Goal: Transaction & Acquisition: Book appointment/travel/reservation

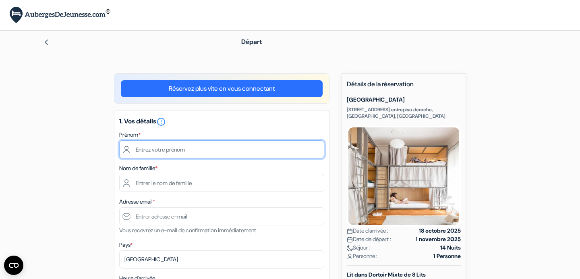
click at [239, 152] on input "text" at bounding box center [221, 149] width 205 height 18
type input "[PERSON_NAME]"
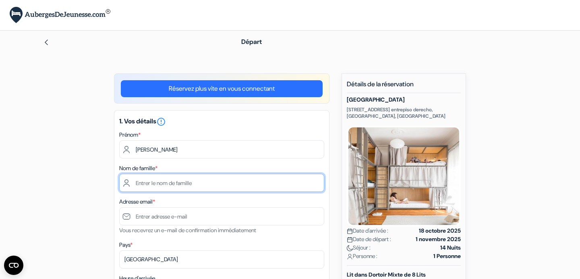
click at [239, 182] on input "text" at bounding box center [221, 183] width 205 height 18
type input "[PERSON_NAME]"
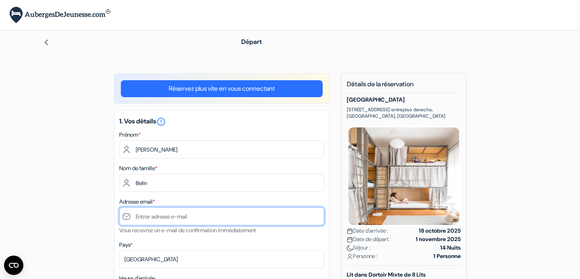
click at [208, 223] on input "text" at bounding box center [221, 216] width 205 height 18
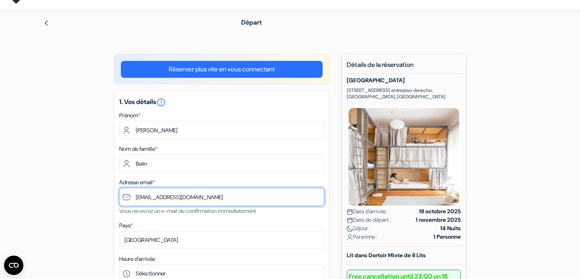
scroll to position [21, 0]
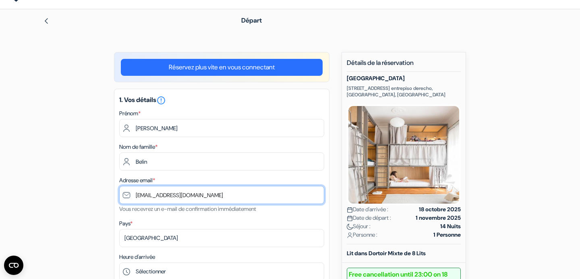
type input "[EMAIL_ADDRESS][DOMAIN_NAME]"
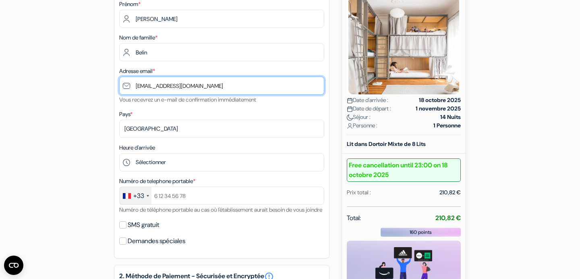
scroll to position [131, 0]
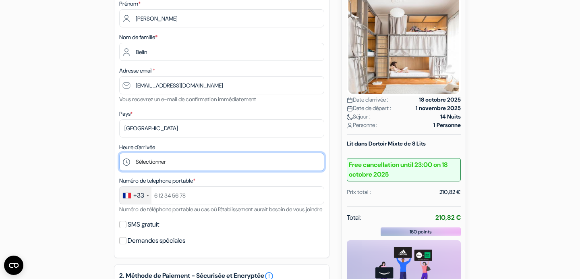
click at [184, 161] on select "Sélectionner 14:00" at bounding box center [221, 162] width 205 height 18
select select "14"
click at [119, 154] on select "Sélectionner 14:00" at bounding box center [221, 162] width 205 height 18
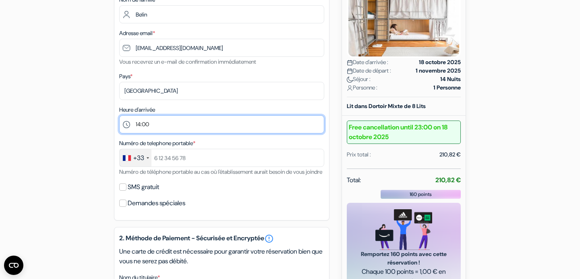
scroll to position [169, 0]
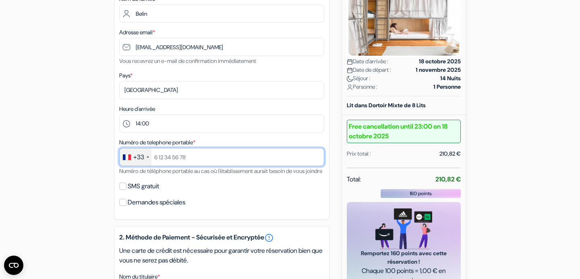
click at [195, 158] on input "text" at bounding box center [221, 157] width 205 height 18
type input "688347730"
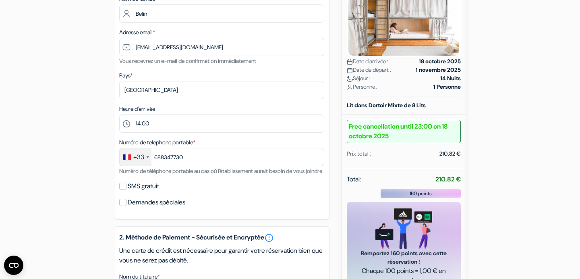
click at [111, 152] on div "add_box [GEOGRAPHIC_DATA] [PERSON_NAME] 1410 entrepiso derecho, [GEOGRAPHIC_DAT…" at bounding box center [290, 207] width 532 height 607
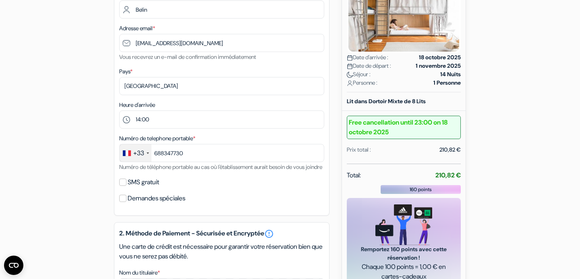
scroll to position [176, 0]
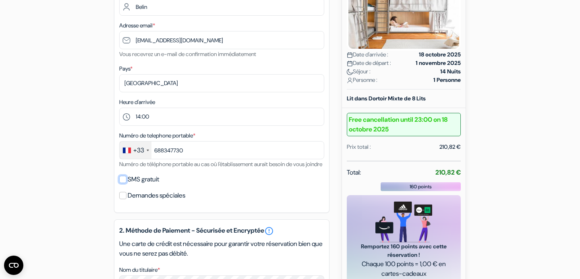
click at [123, 183] on input "SMS gratuit" at bounding box center [122, 179] width 7 height 7
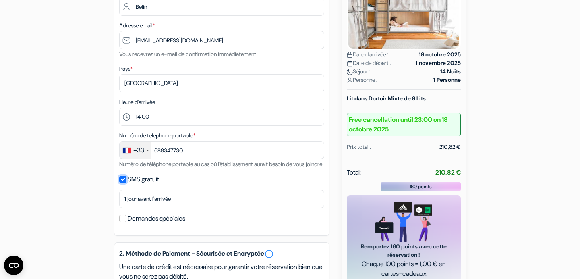
click at [123, 183] on input "SMS gratuit" at bounding box center [122, 179] width 7 height 7
checkbox input "false"
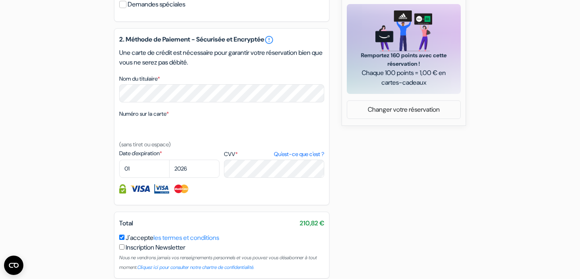
scroll to position [372, 0]
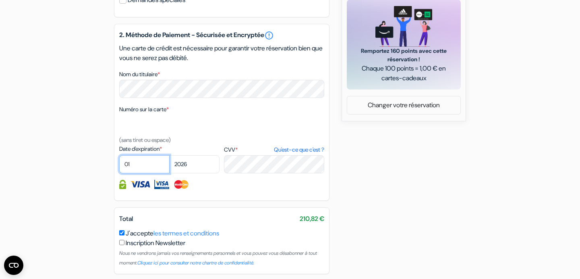
click at [142, 173] on select "01 02 03 04 05 06 07 08 09 10 11 12" at bounding box center [144, 164] width 50 height 18
select select "09"
click at [119, 166] on select "01 02 03 04 05 06 07 08 09 10 11 12" at bounding box center [144, 164] width 50 height 18
click at [209, 173] on select "2025 2026 2027 2028 2029 2030 2031 2032 2033 2034 2035 2036 2037 2038 2039 2040…" at bounding box center [194, 164] width 50 height 18
select select "2028"
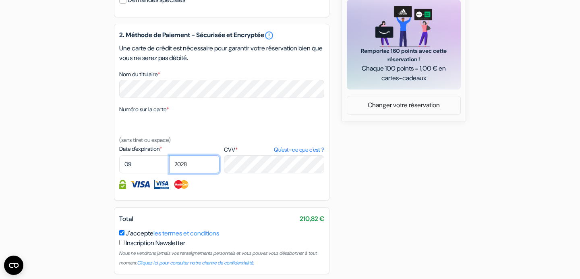
click at [169, 166] on select "2025 2026 2027 2028 2029 2030 2031 2032 2033 2034 2035 2036 2037 2038 2039 2040…" at bounding box center [194, 164] width 50 height 18
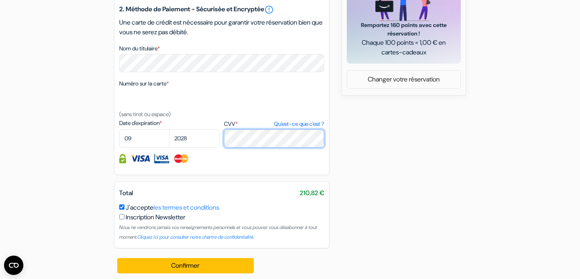
scroll to position [413, 0]
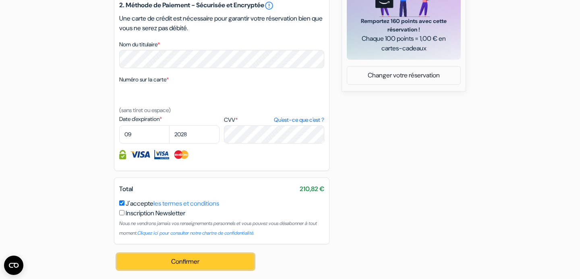
click at [204, 265] on button "Confirmer Loading..." at bounding box center [185, 261] width 137 height 15
click at [181, 264] on button "Confirmer Loading..." at bounding box center [185, 261] width 137 height 15
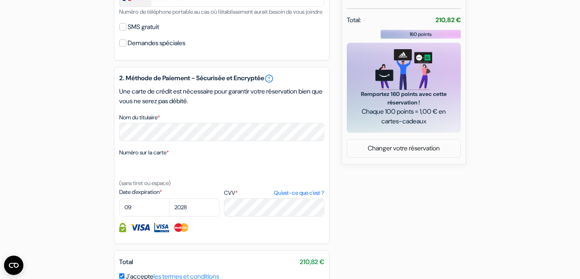
scroll to position [328, 0]
click at [332, 169] on div "add_box [GEOGRAPHIC_DATA] [PERSON_NAME] 1410 entrepiso derecho, [GEOGRAPHIC_DAT…" at bounding box center [290, 49] width 532 height 607
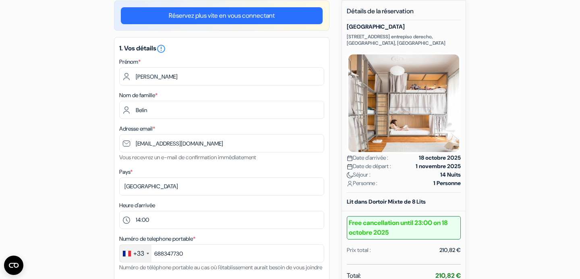
scroll to position [413, 0]
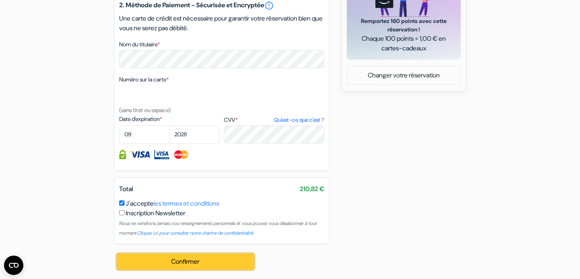
click at [224, 258] on button "Confirmer Loading..." at bounding box center [185, 261] width 137 height 15
click at [227, 260] on button "Confirmer Loading..." at bounding box center [185, 261] width 137 height 15
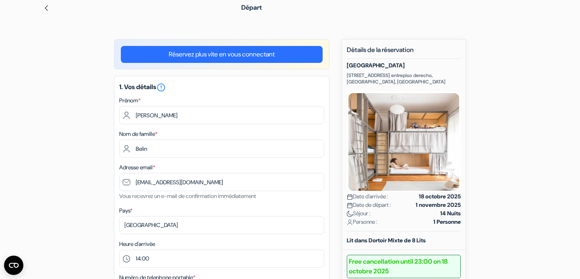
scroll to position [0, 0]
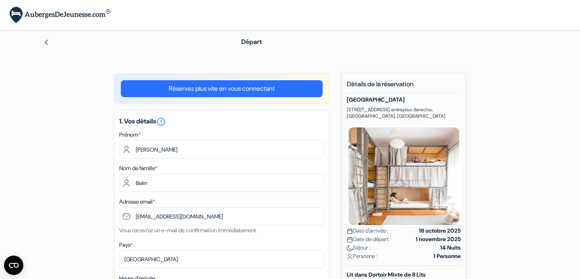
click at [176, 87] on link "Réservez plus vite en vous connectant" at bounding box center [222, 88] width 202 height 17
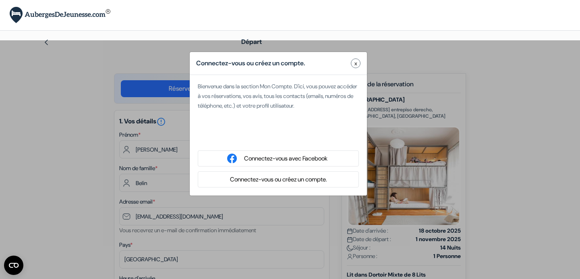
click at [359, 57] on div "Connectez-vous ou créez un compte. x" at bounding box center [278, 63] width 177 height 23
click at [359, 66] on button "x" at bounding box center [356, 63] width 10 height 10
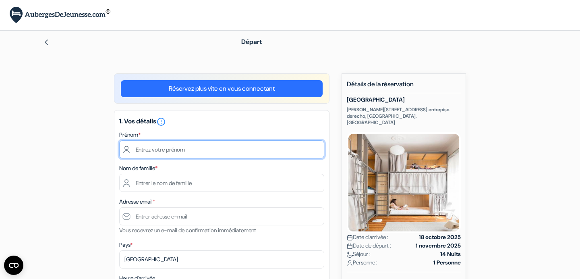
click at [207, 156] on input "text" at bounding box center [221, 149] width 205 height 18
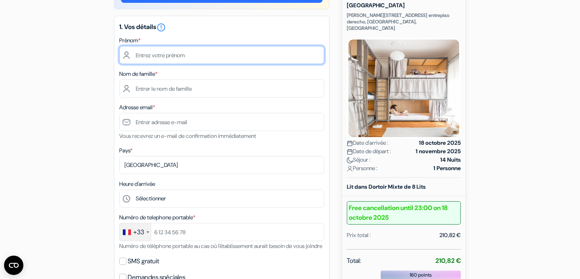
scroll to position [6, 0]
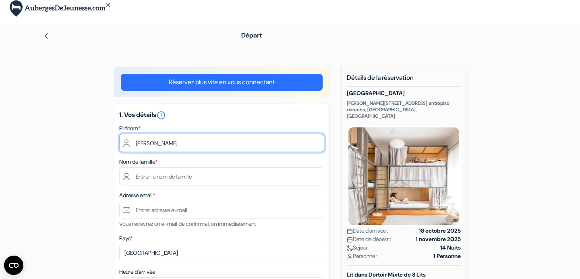
type input "[PERSON_NAME]"
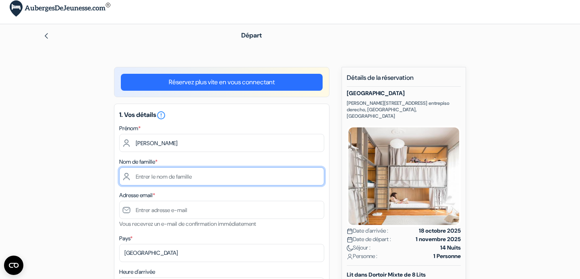
click at [202, 177] on input "text" at bounding box center [221, 176] width 205 height 18
type input "[PERSON_NAME]"
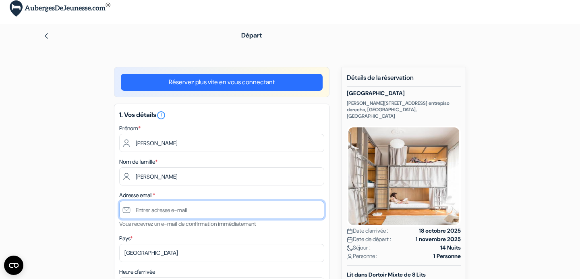
click at [208, 216] on input "text" at bounding box center [221, 210] width 205 height 18
type input "[EMAIL_ADDRESS][DOMAIN_NAME]"
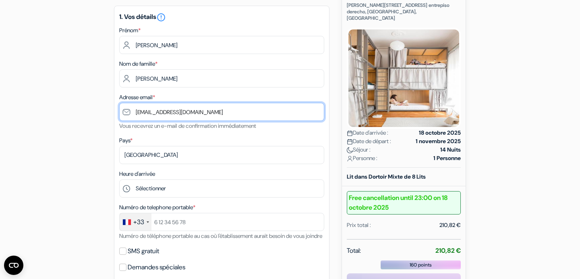
scroll to position [106, 0]
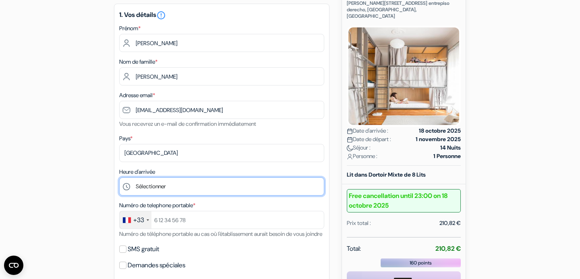
click at [199, 187] on select "Sélectionner 14:00" at bounding box center [221, 186] width 205 height 18
select select "14"
click at [119, 178] on select "Sélectionner 14:00" at bounding box center [221, 186] width 205 height 18
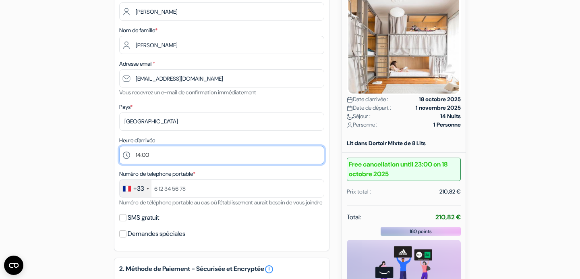
scroll to position [145, 0]
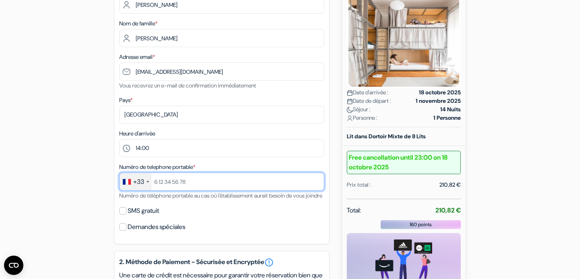
click at [189, 182] on input "text" at bounding box center [221, 181] width 205 height 18
type input "6 88 34 77 30"
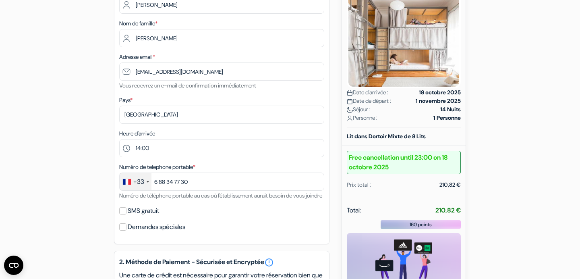
click at [108, 170] on div "add_box [GEOGRAPHIC_DATA] [PERSON_NAME] 1410 entrepiso derecho, [GEOGRAPHIC_DAT…" at bounding box center [290, 232] width 532 height 607
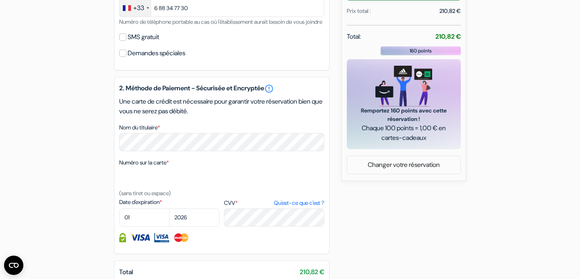
scroll to position [319, 0]
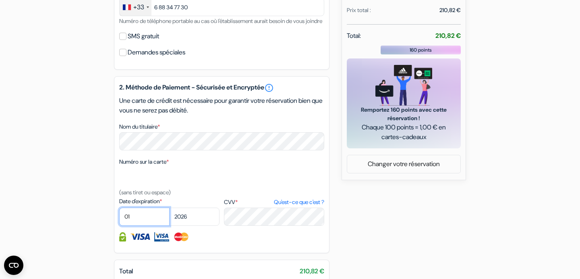
click at [139, 226] on select "01 02 03 04 05 06 07 08 09 10 11 12" at bounding box center [144, 217] width 50 height 18
select select "09"
click at [119, 219] on select "01 02 03 04 05 06 07 08 09 10 11 12" at bounding box center [144, 217] width 50 height 18
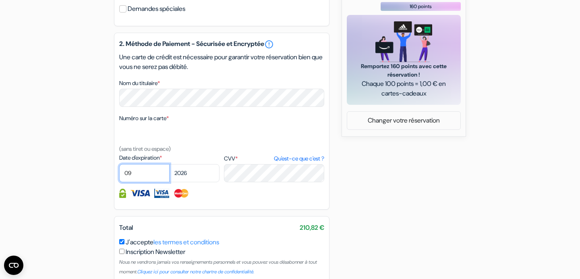
scroll to position [376, 0]
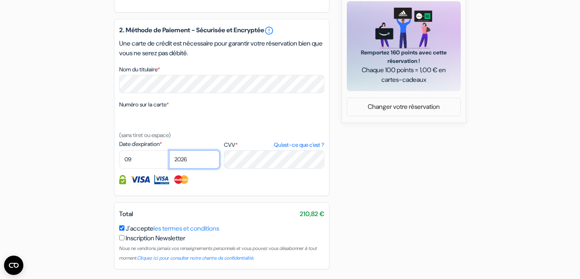
click at [199, 168] on select "2025 2026 2027 2028 2029 2030 2031 2032 2033 2034 2035 2036 2037 2038 2039 2040…" at bounding box center [194, 159] width 50 height 18
select select "2028"
click at [169, 162] on select "2025 2026 2027 2028 2029 2030 2031 2032 2033 2034 2035 2036 2037 2038 2039 2040…" at bounding box center [194, 159] width 50 height 18
click at [281, 184] on div at bounding box center [221, 179] width 205 height 9
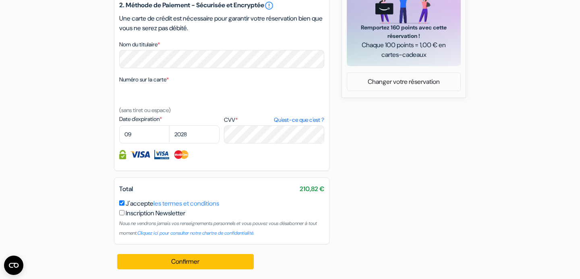
scroll to position [413, 0]
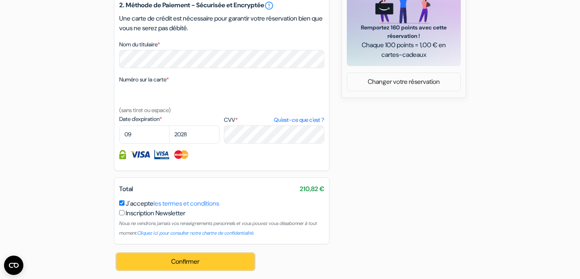
click at [174, 257] on button "Confirmer Loading..." at bounding box center [185, 261] width 137 height 15
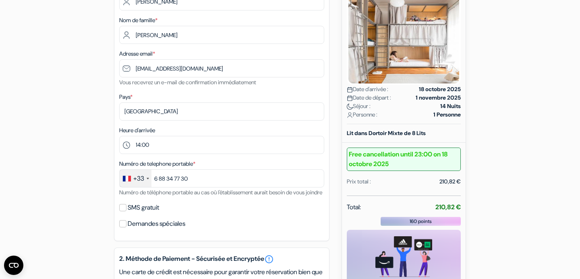
scroll to position [126, 0]
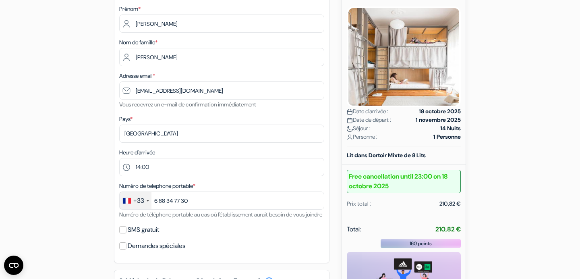
click at [60, 187] on div "add_box [GEOGRAPHIC_DATA] [PERSON_NAME] 1410 entrepiso derecho, [GEOGRAPHIC_DAT…" at bounding box center [290, 251] width 532 height 607
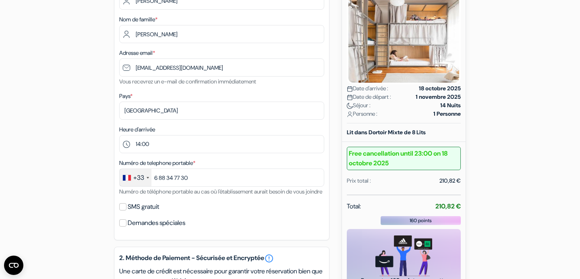
scroll to position [149, 0]
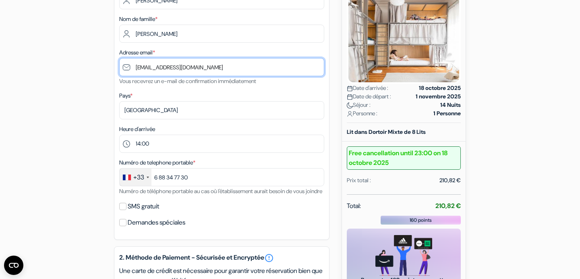
click at [224, 67] on input "[EMAIL_ADDRESS][DOMAIN_NAME]" at bounding box center [221, 67] width 205 height 18
click at [136, 67] on input "[EMAIL_ADDRESS][DOMAIN_NAME]" at bounding box center [221, 67] width 205 height 18
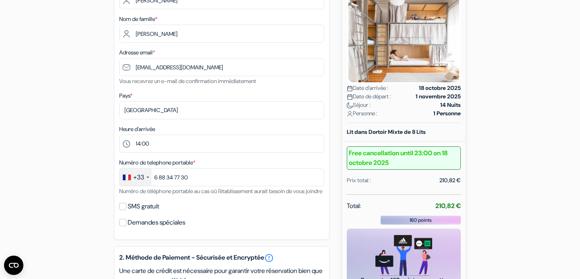
click at [171, 84] on small "Vous recevrez un e-mail de confirmation immédiatement" at bounding box center [187, 80] width 137 height 7
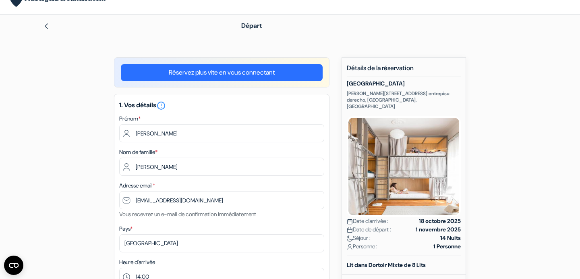
scroll to position [0, 0]
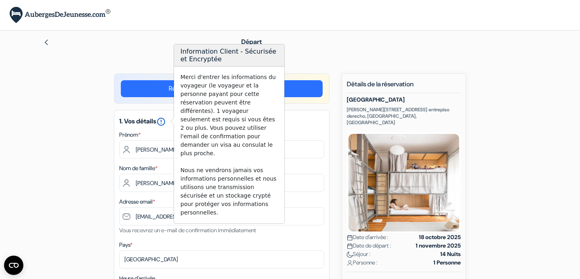
click at [164, 121] on icon "error_outline" at bounding box center [161, 122] width 10 height 10
